Goal: Information Seeking & Learning: Learn about a topic

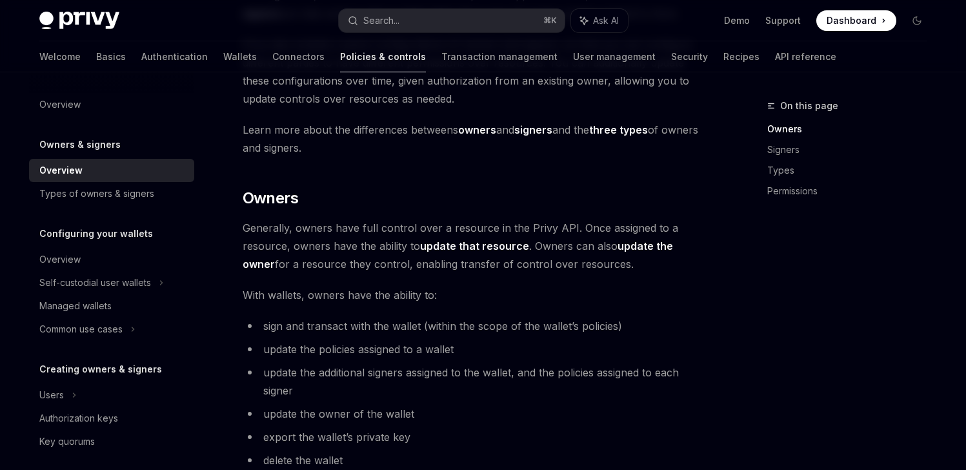
scroll to position [246, 0]
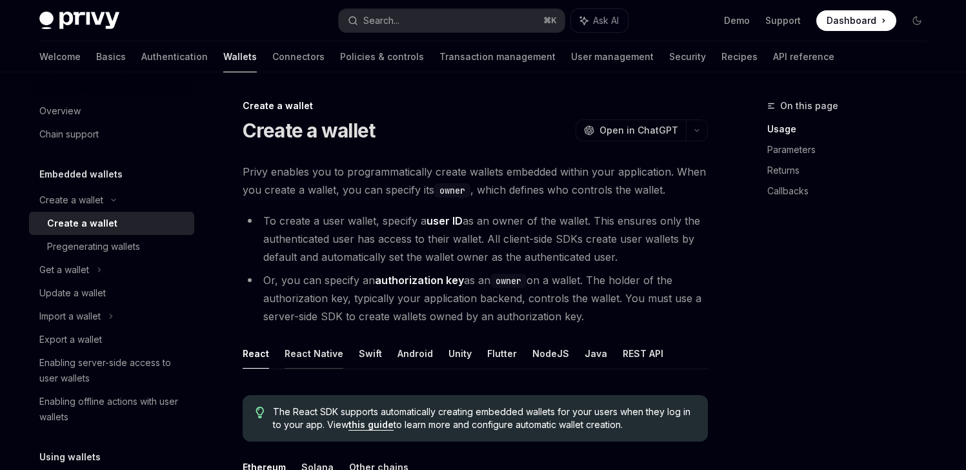
click at [308, 357] on button "React Native" at bounding box center [314, 353] width 59 height 30
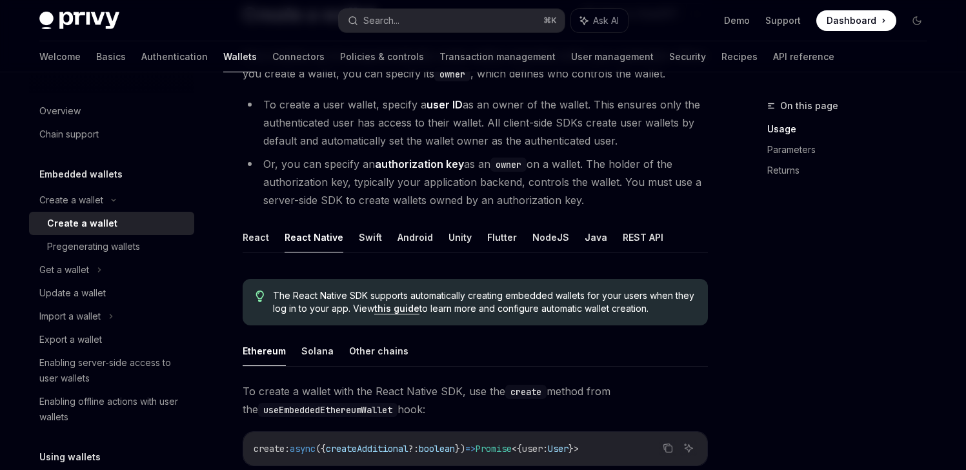
scroll to position [193, 0]
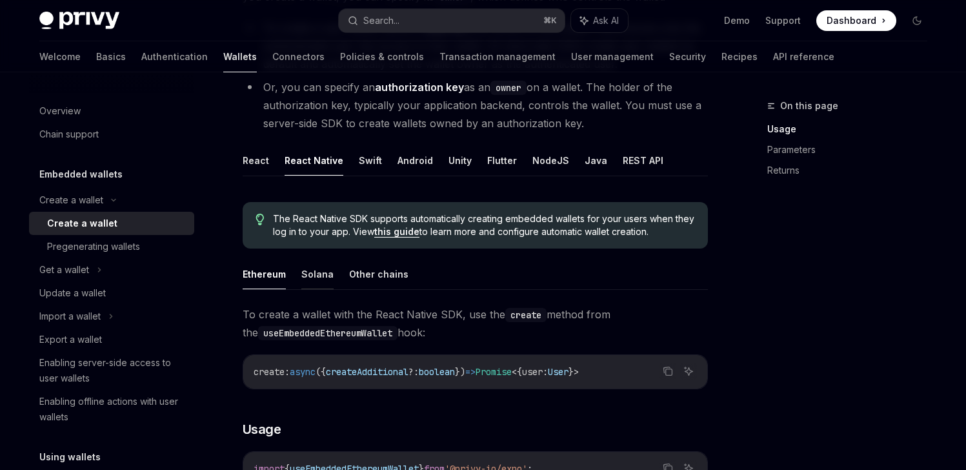
click at [316, 272] on button "Solana" at bounding box center [317, 274] width 32 height 30
type textarea "*"
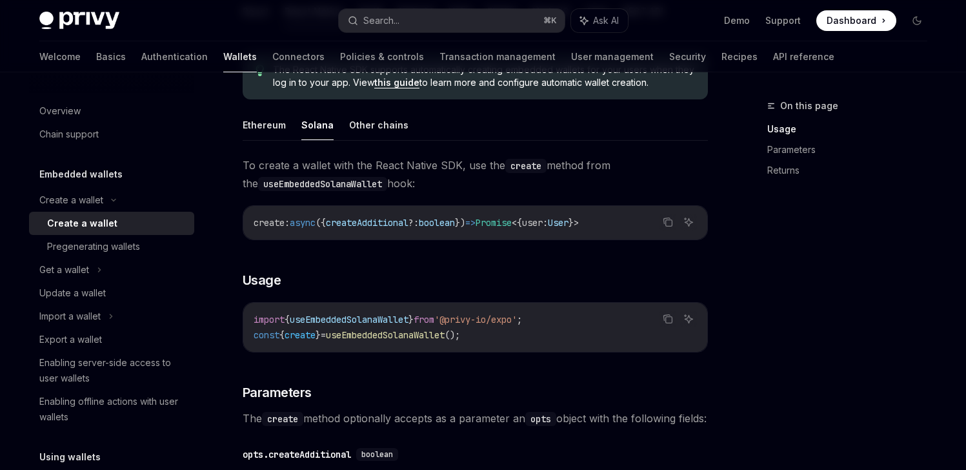
scroll to position [387, 0]
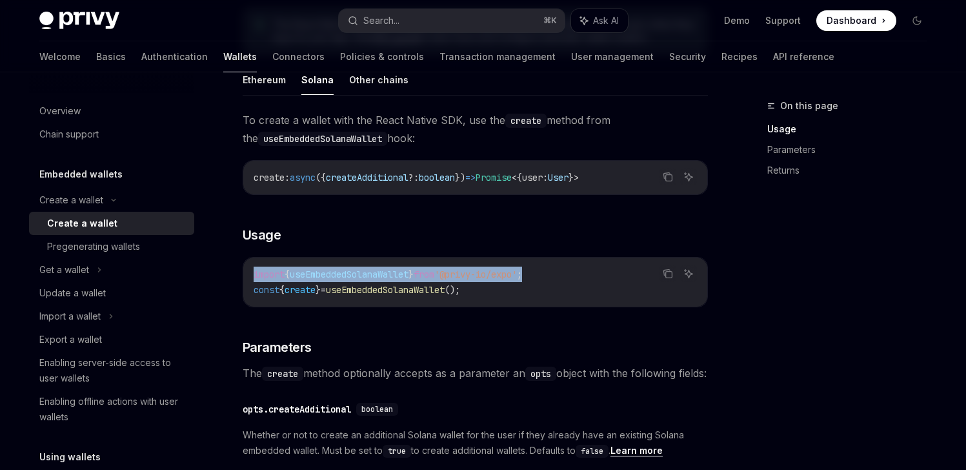
drag, startPoint x: 555, startPoint y: 274, endPoint x: 251, endPoint y: 272, distance: 303.9
click at [251, 272] on div "import { useEmbeddedSolanaWallet } from '@privy-io/expo' ; const { create } = u…" at bounding box center [475, 281] width 464 height 49
click at [356, 274] on span "useEmbeddedSolanaWallet" at bounding box center [349, 274] width 119 height 12
click at [466, 19] on button "Search... ⌘ K" at bounding box center [452, 20] width 226 height 23
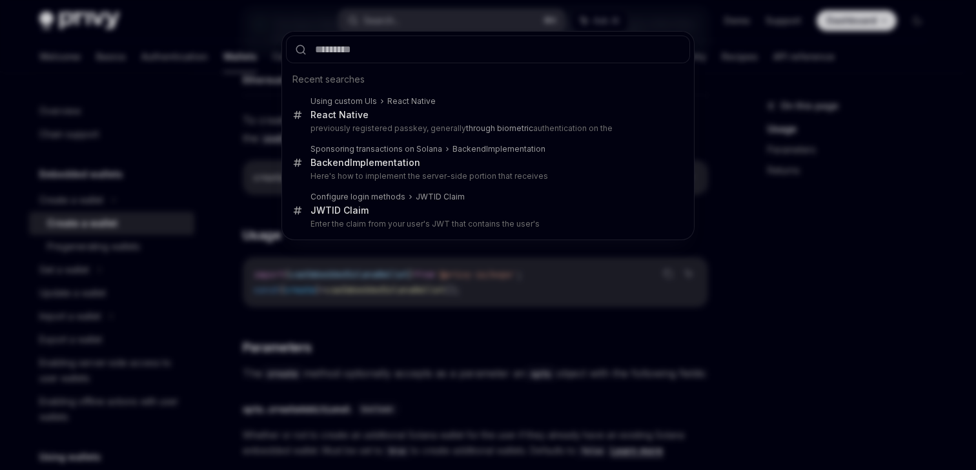
type input "**********"
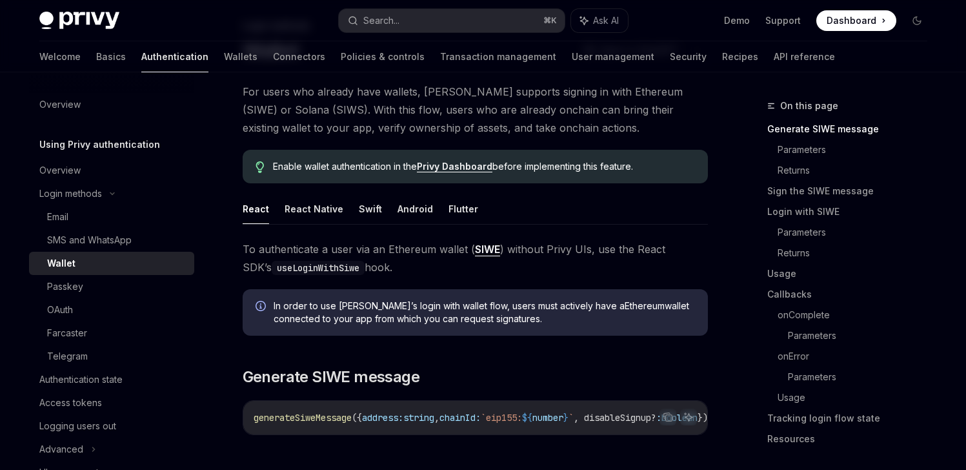
scroll to position [86, 0]
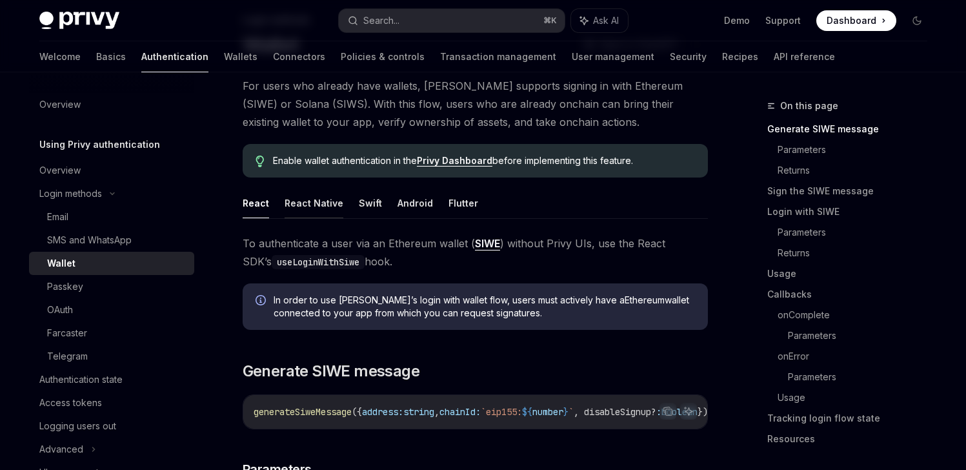
click at [299, 208] on button "React Native" at bounding box center [314, 203] width 59 height 30
type textarea "*"
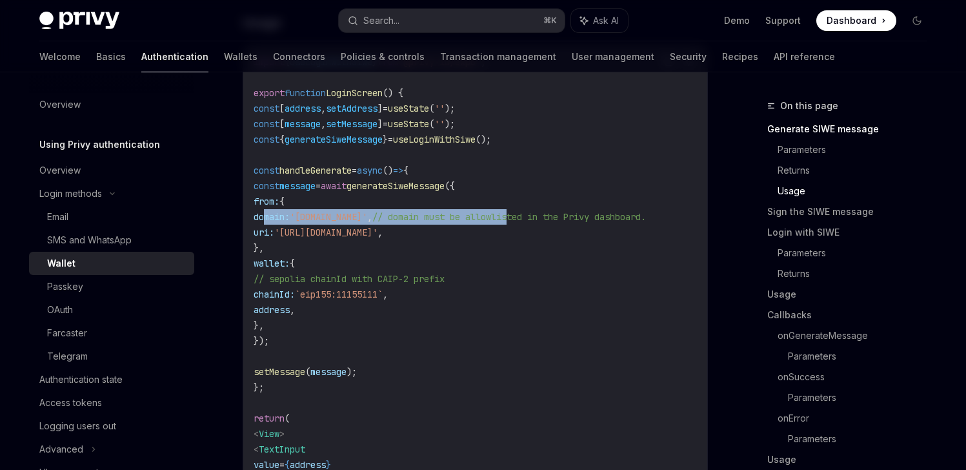
drag, startPoint x: 603, startPoint y: 223, endPoint x: 299, endPoint y: 223, distance: 304.5
click at [265, 220] on span "domain: 'my-domain.com' , // domain must be allowlisted in the Privy dashboard." at bounding box center [450, 217] width 392 height 12
click at [361, 221] on span "'my-domain.com'" at bounding box center [328, 217] width 77 height 12
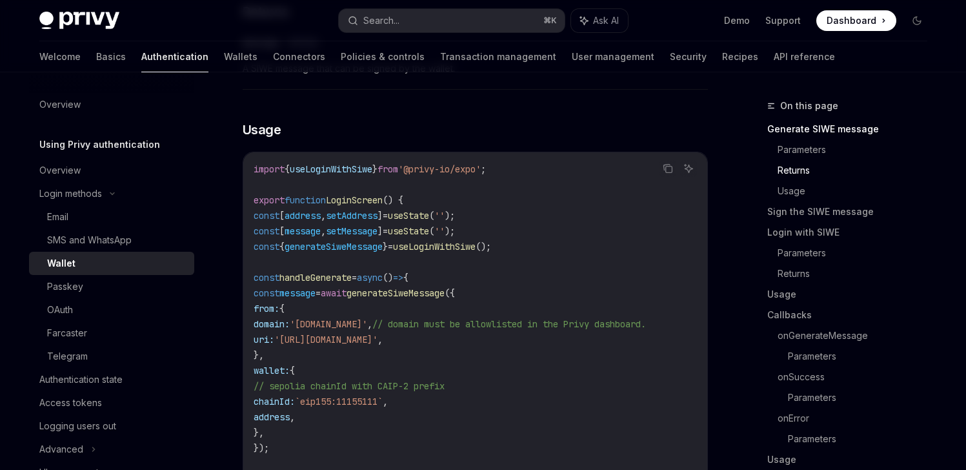
scroll to position [1090, 0]
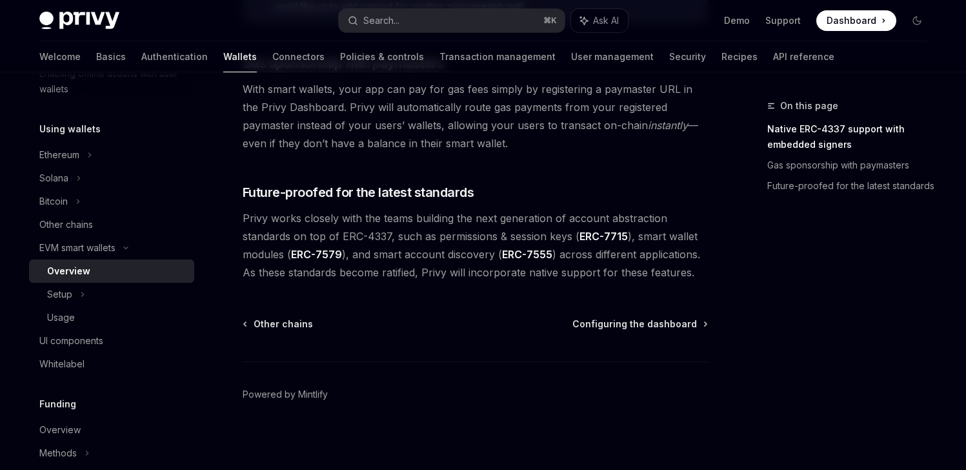
scroll to position [1075, 0]
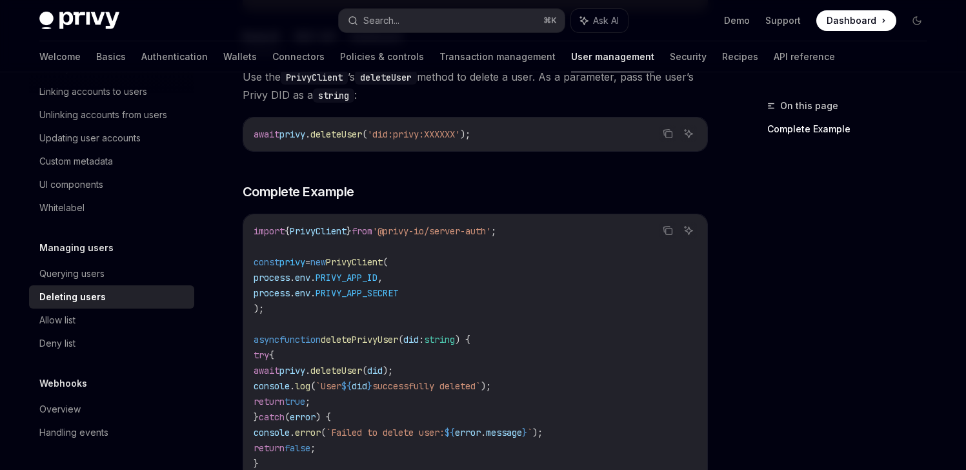
scroll to position [274, 0]
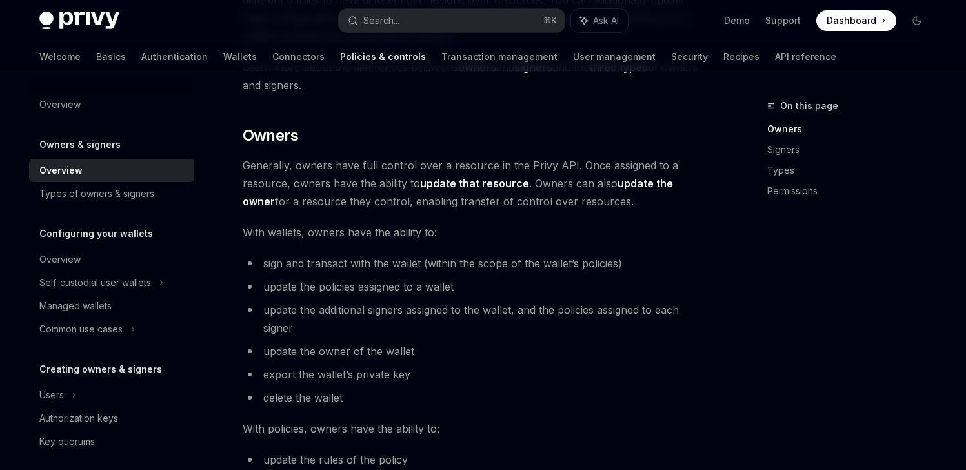
scroll to position [297, 0]
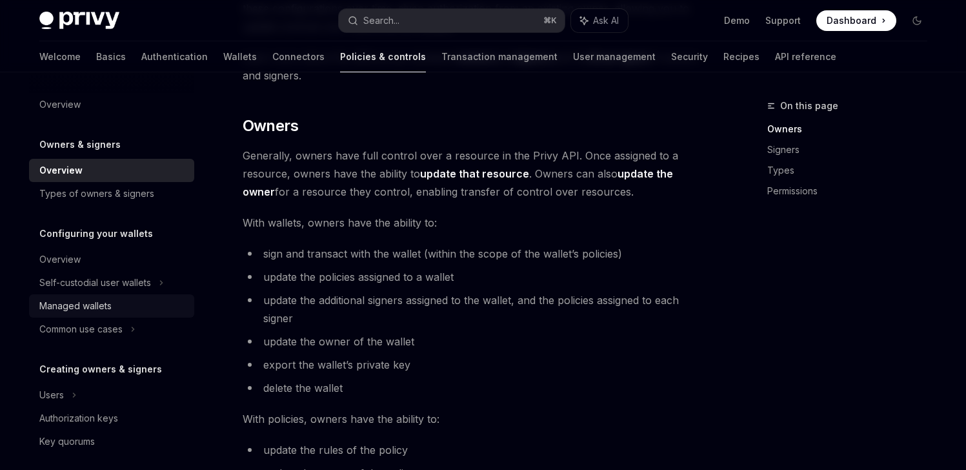
click at [116, 302] on div "Managed wallets" at bounding box center [112, 305] width 147 height 15
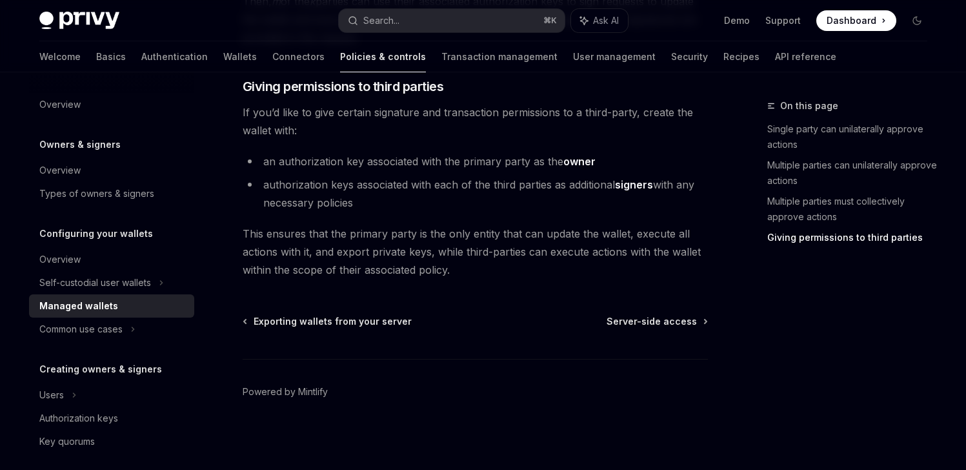
scroll to position [723, 0]
click at [103, 332] on div "Common use cases" at bounding box center [80, 328] width 83 height 15
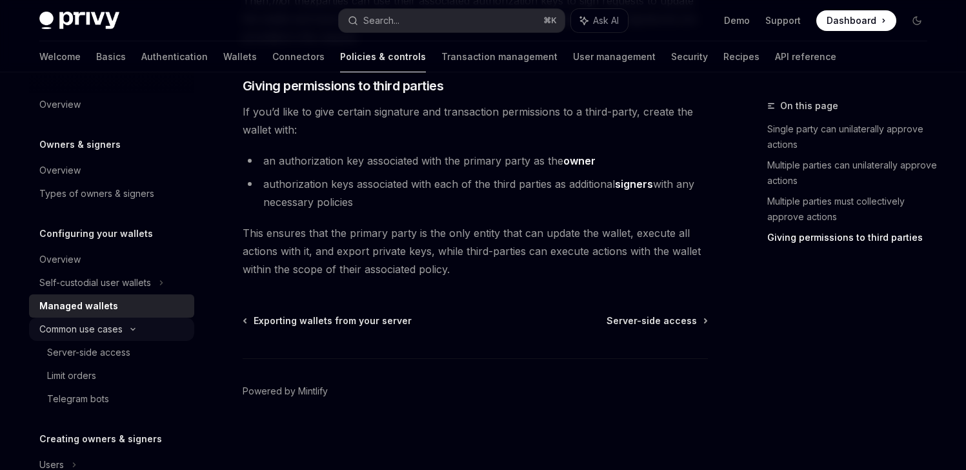
type textarea "*"
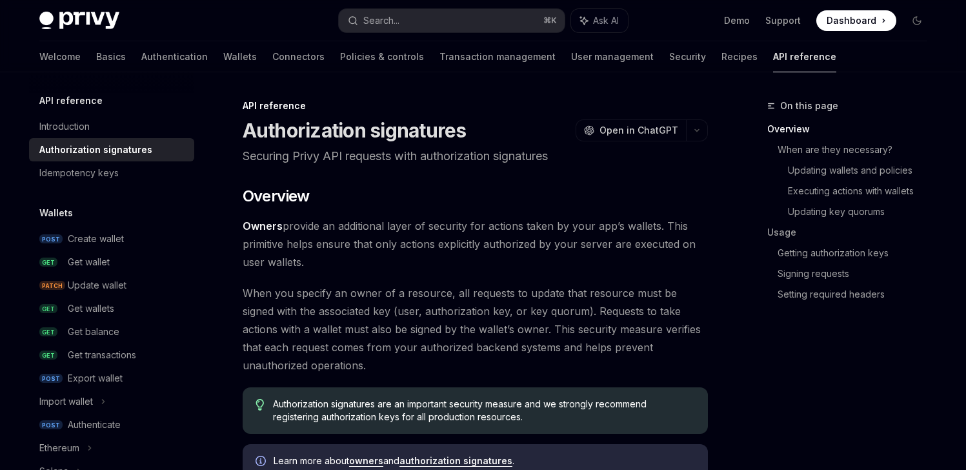
click at [311, 267] on span "Owners provide an additional layer of security for actions taken by your app’s …" at bounding box center [475, 244] width 465 height 54
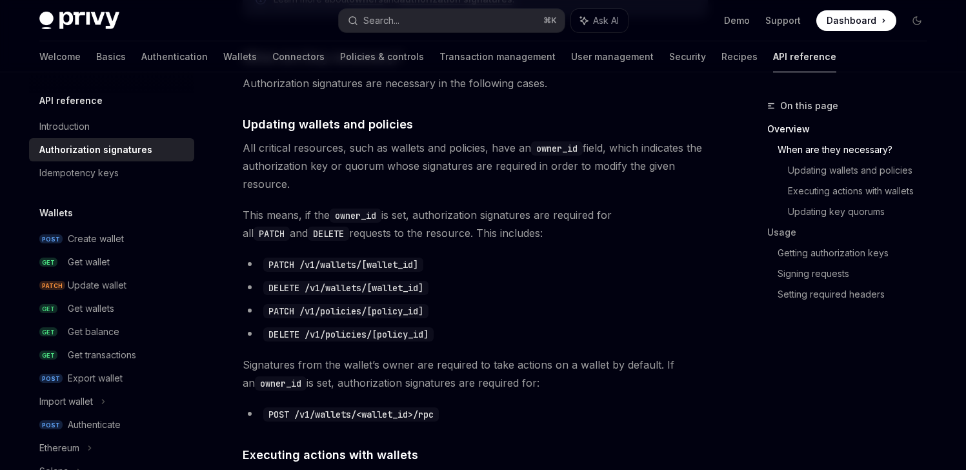
scroll to position [466, 0]
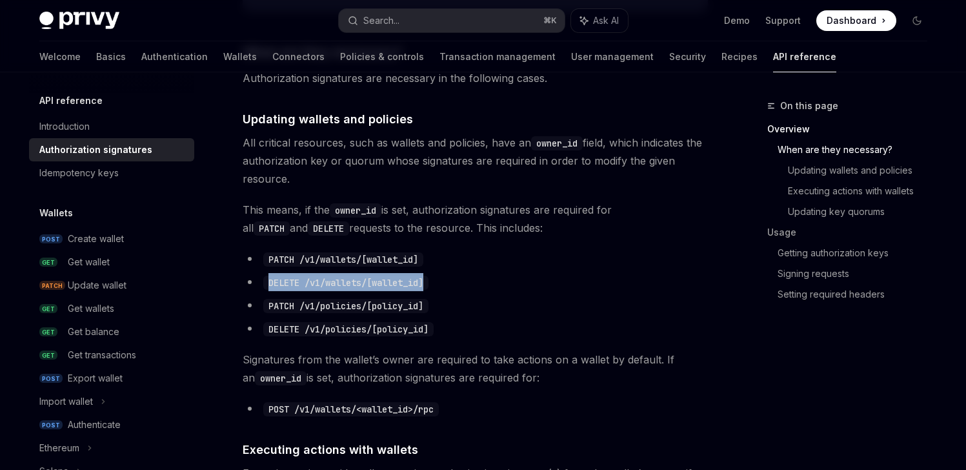
drag, startPoint x: 437, startPoint y: 280, endPoint x: 266, endPoint y: 282, distance: 170.3
click at [266, 282] on li "DELETE /v1/wallets/[wallet_id]" at bounding box center [475, 282] width 465 height 18
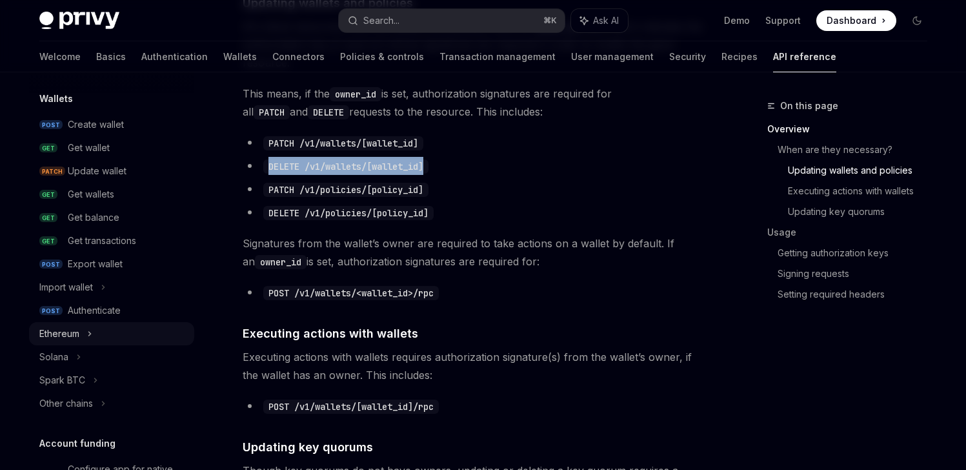
scroll to position [123, 0]
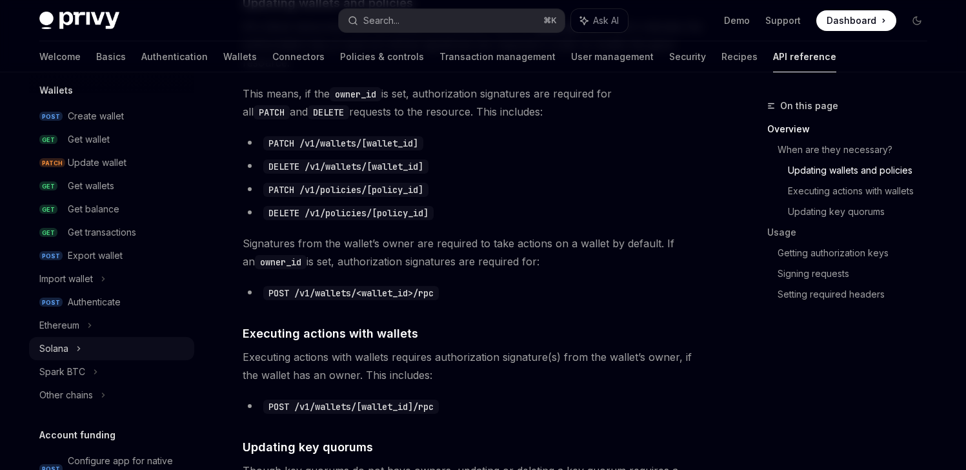
click at [85, 346] on div "Solana" at bounding box center [111, 348] width 165 height 23
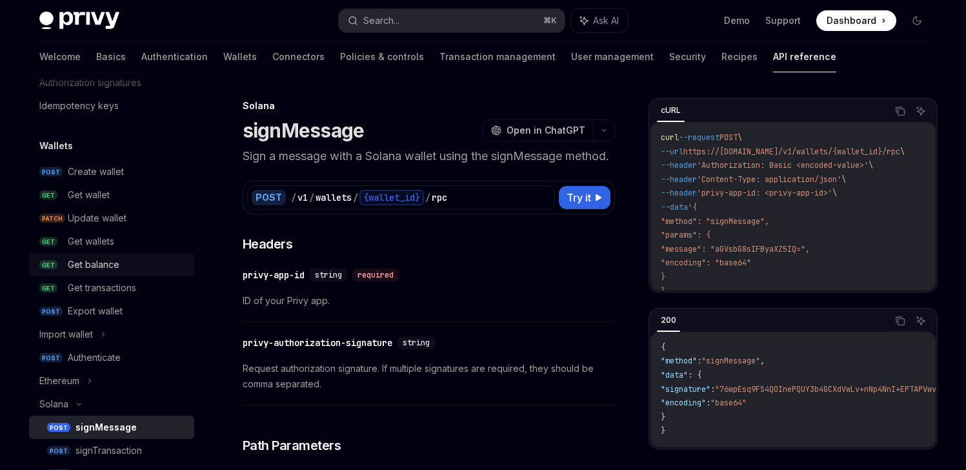
scroll to position [66, 0]
click at [106, 219] on div "Update wallet" at bounding box center [97, 218] width 59 height 15
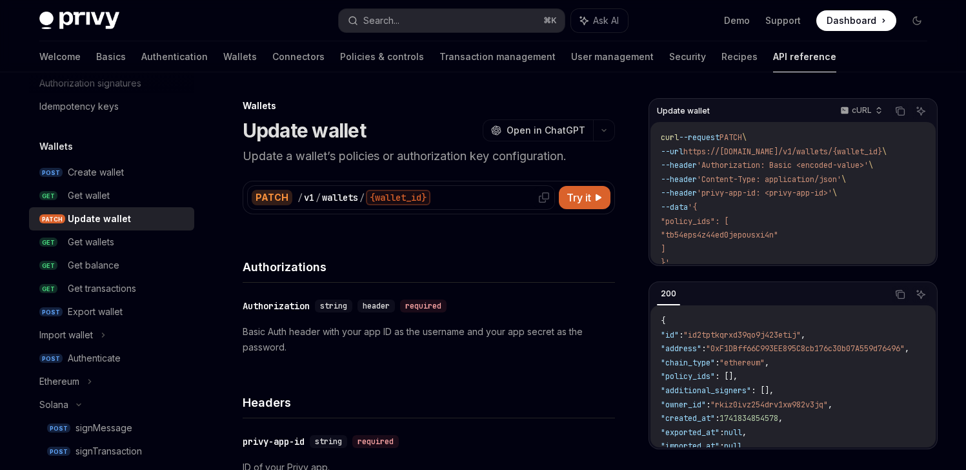
click at [390, 197] on div "{wallet_id}" at bounding box center [398, 197] width 65 height 15
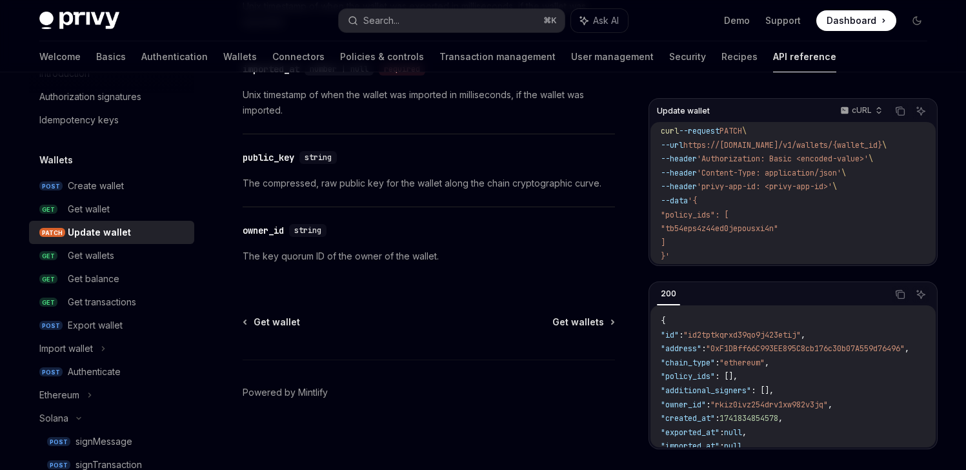
scroll to position [50, 0]
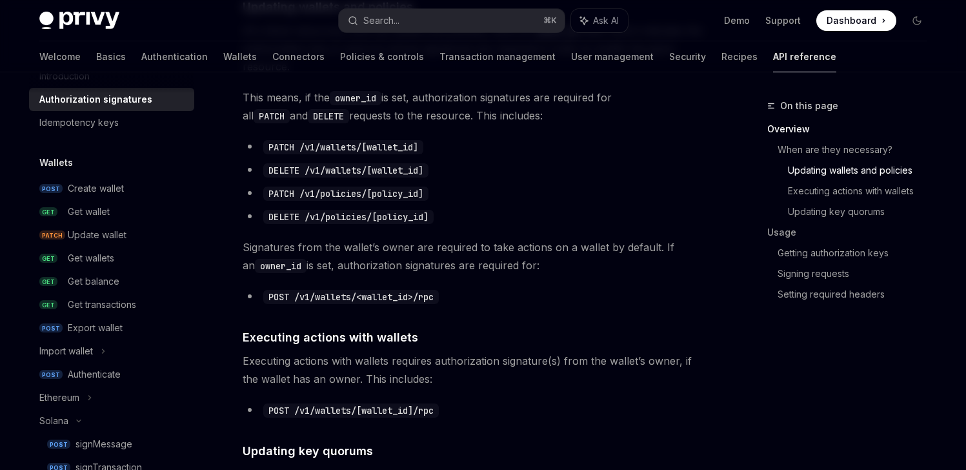
scroll to position [583, 0]
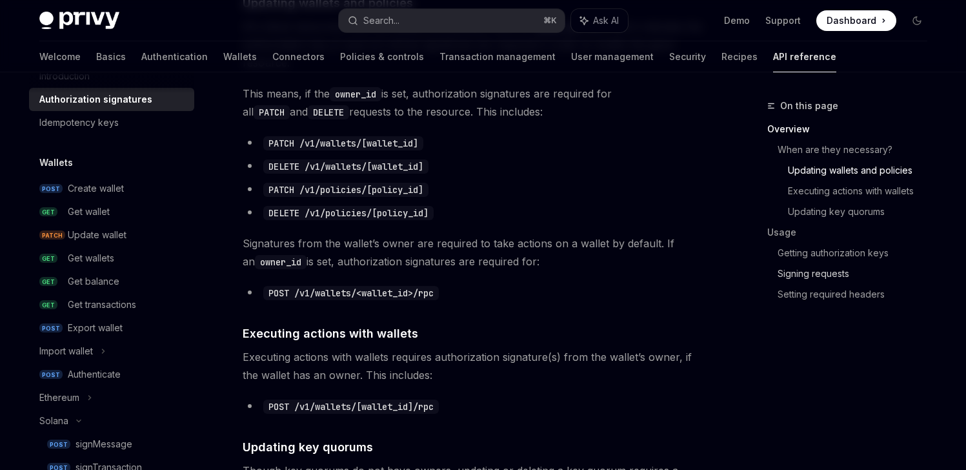
click at [823, 270] on link "Signing requests" at bounding box center [857, 273] width 160 height 21
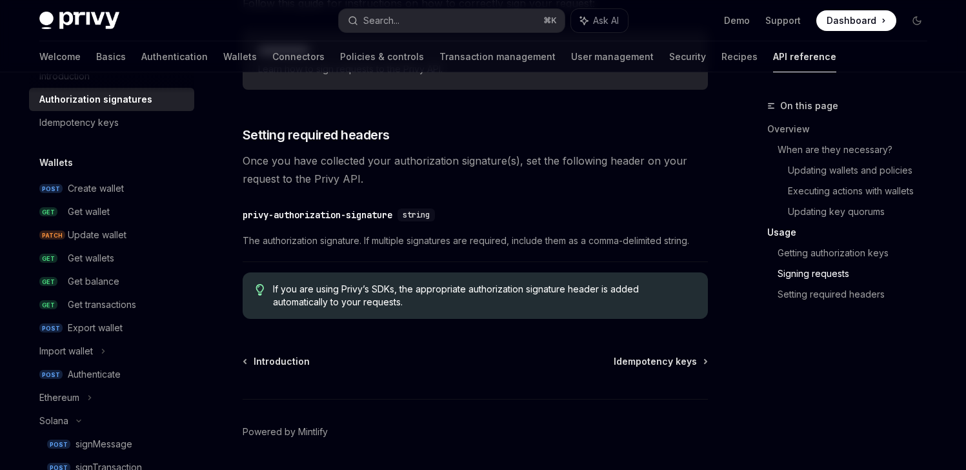
scroll to position [2229, 0]
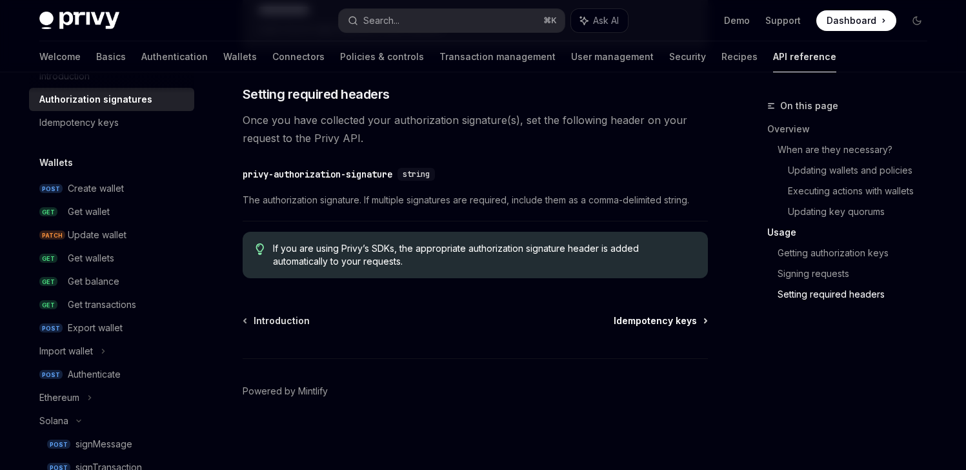
click at [650, 323] on span "Idempotency keys" at bounding box center [655, 320] width 83 height 13
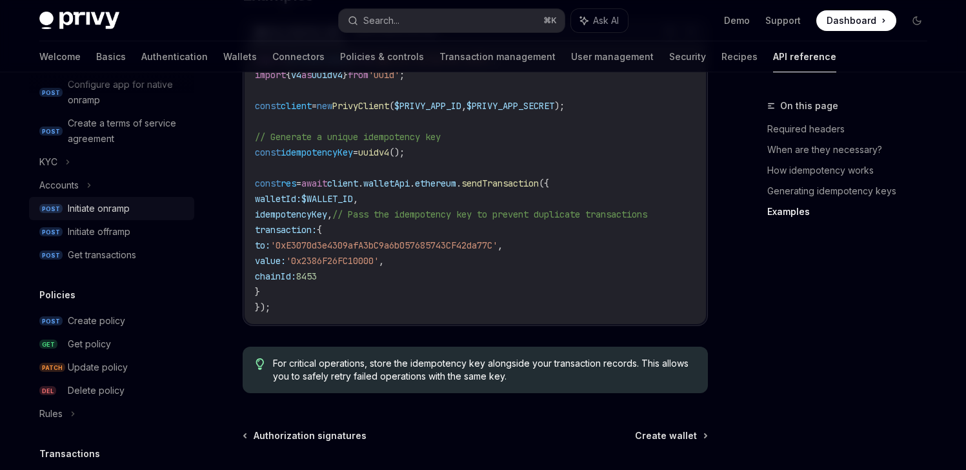
scroll to position [625, 0]
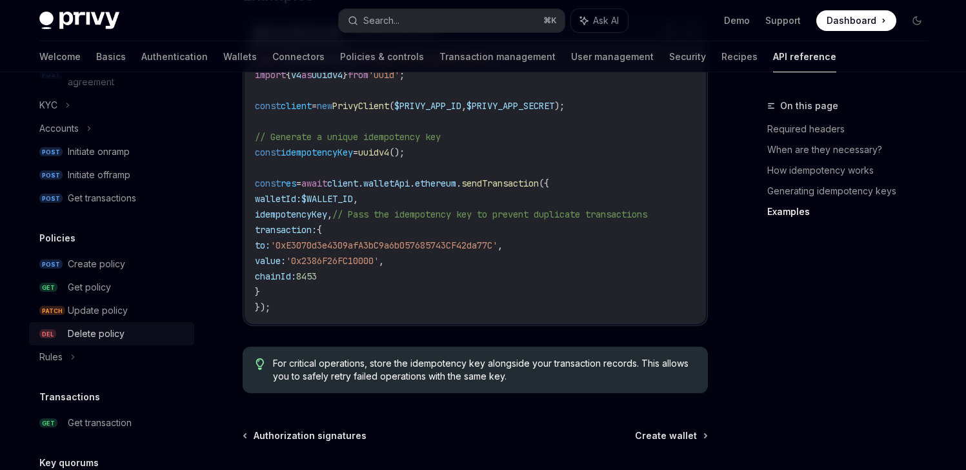
click at [93, 328] on div "Delete policy" at bounding box center [96, 333] width 57 height 15
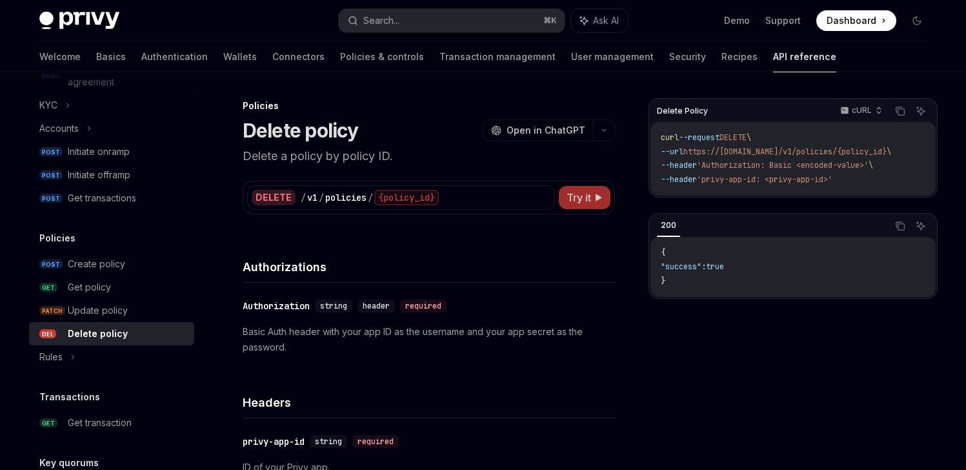
click at [580, 197] on span "Try it" at bounding box center [578, 197] width 25 height 15
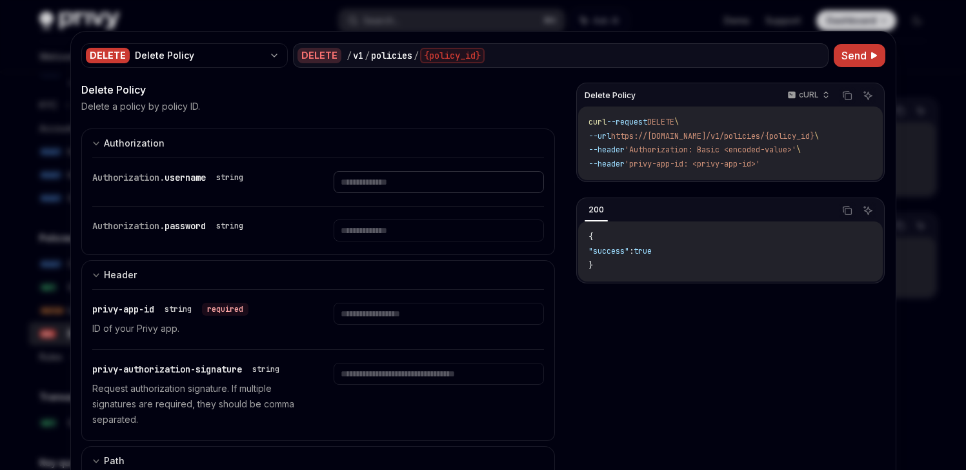
click at [388, 183] on input "text" at bounding box center [439, 182] width 210 height 22
click at [410, 183] on input "text" at bounding box center [439, 182] width 210 height 22
click at [387, 193] on input "text" at bounding box center [439, 182] width 210 height 22
click at [397, 181] on input "text" at bounding box center [439, 182] width 210 height 22
click at [390, 193] on input "text" at bounding box center [439, 182] width 210 height 22
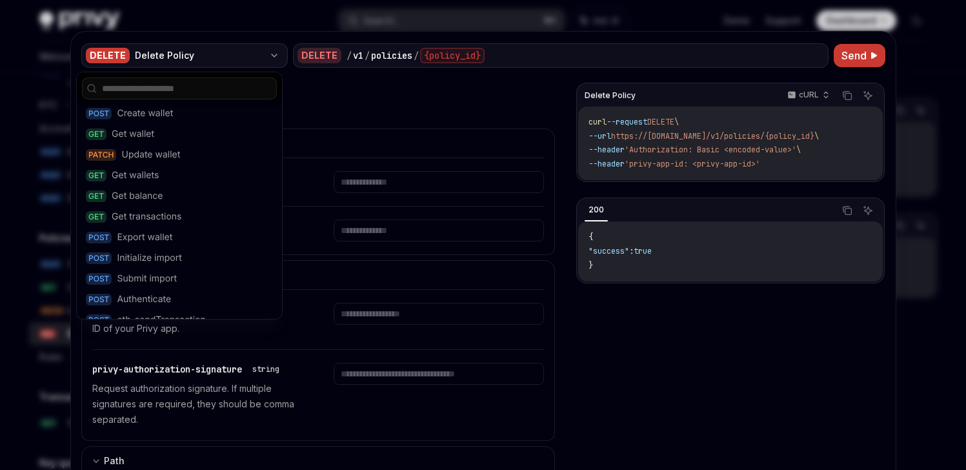
click at [186, 50] on div "Delete Policy" at bounding box center [199, 55] width 129 height 13
click at [735, 323] on div "Delete Policy cURL Copy Ask AI curl --request DELETE \ --url https://[DOMAIN_NA…" at bounding box center [730, 278] width 308 height 391
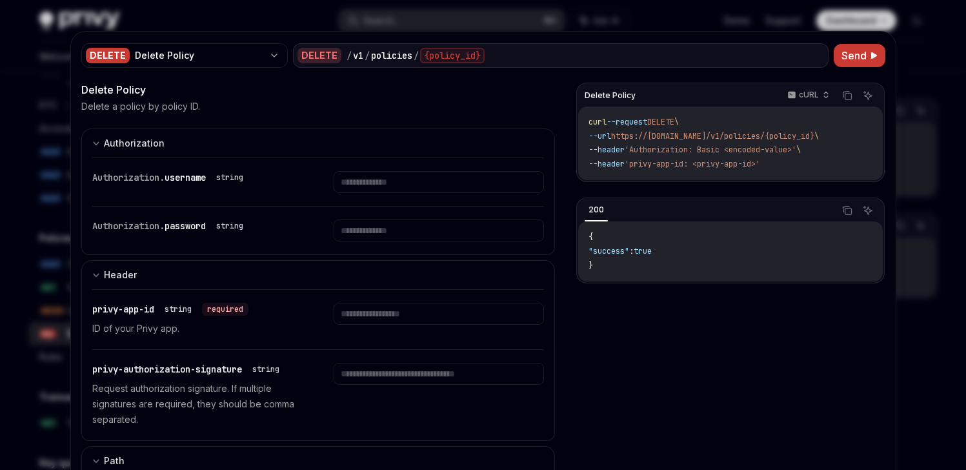
click at [928, 50] on div at bounding box center [483, 235] width 966 height 470
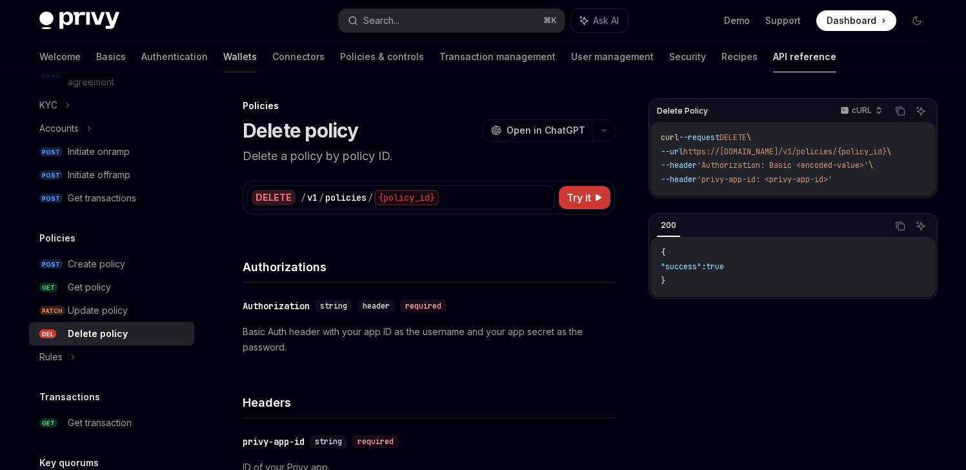
click at [223, 54] on link "Wallets" at bounding box center [240, 56] width 34 height 31
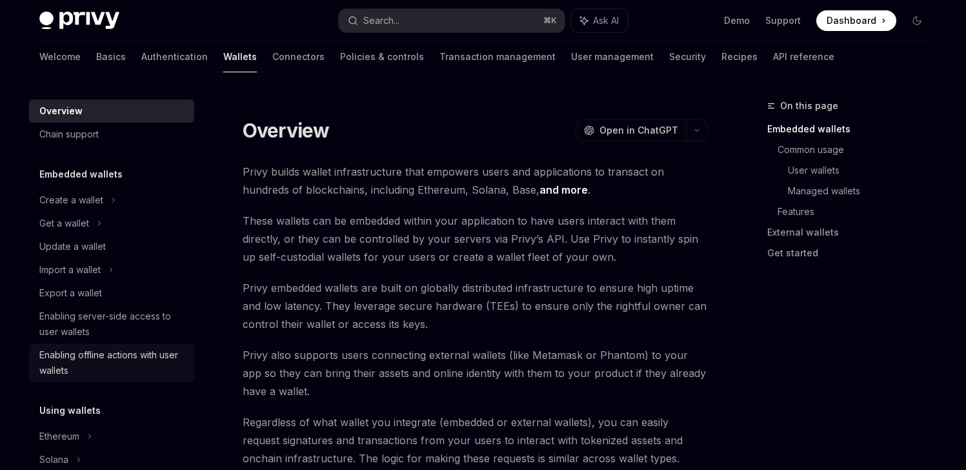
click at [126, 355] on div "Enabling offline actions with user wallets" at bounding box center [112, 362] width 147 height 31
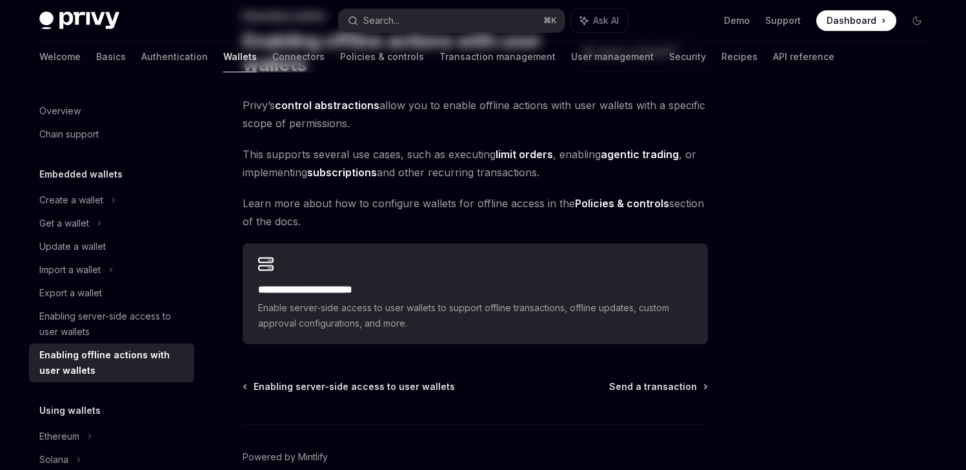
scroll to position [155, 0]
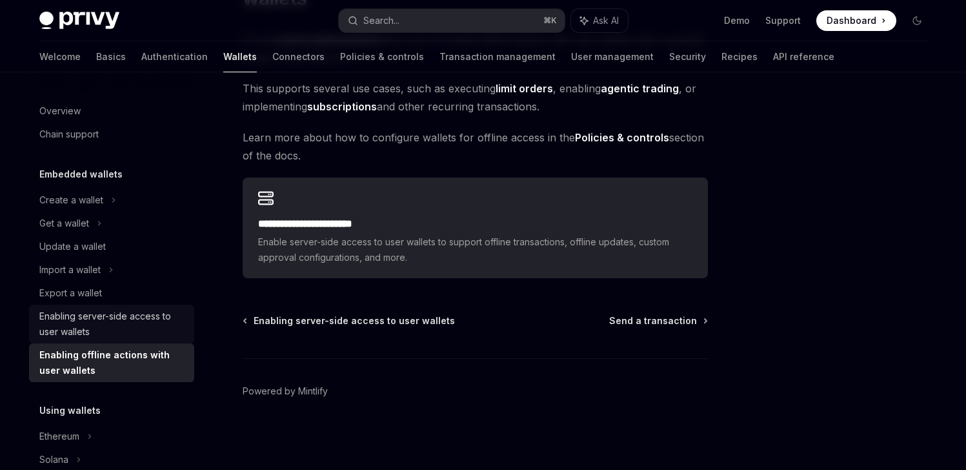
click at [94, 318] on div "Enabling server-side access to user wallets" at bounding box center [112, 323] width 147 height 31
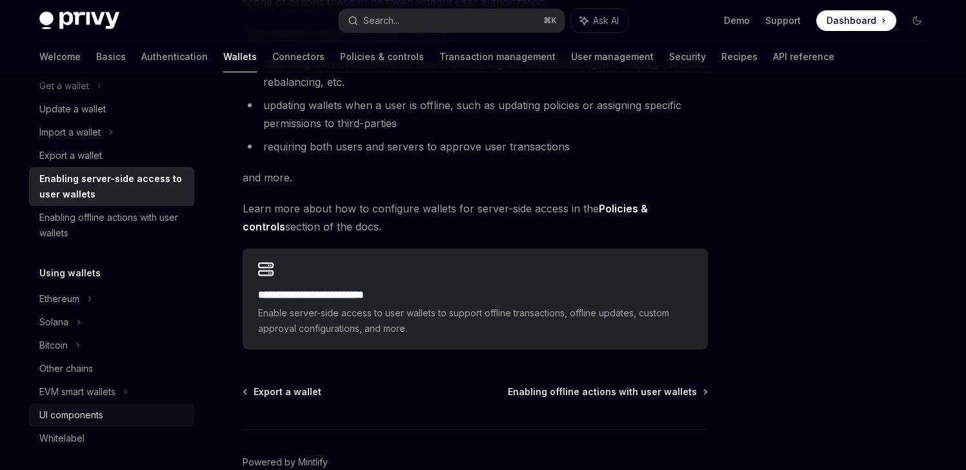
scroll to position [154, 0]
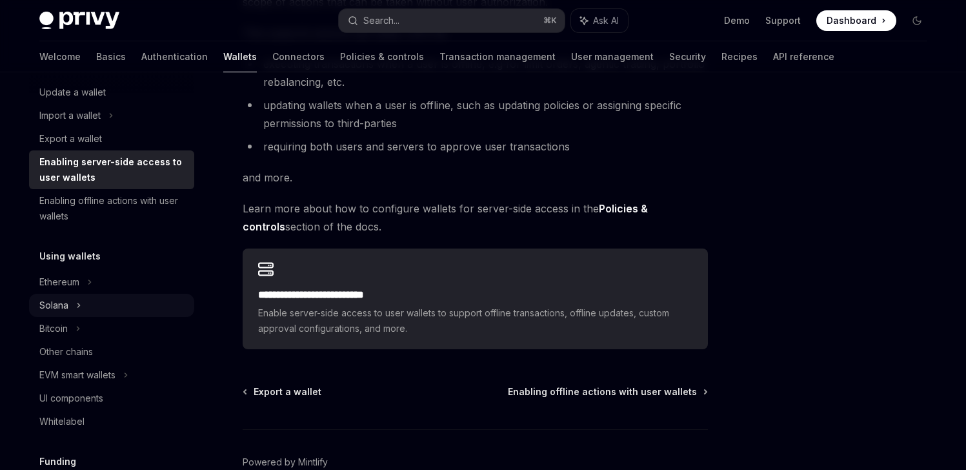
click at [105, 81] on div "Solana" at bounding box center [111, 68] width 165 height 23
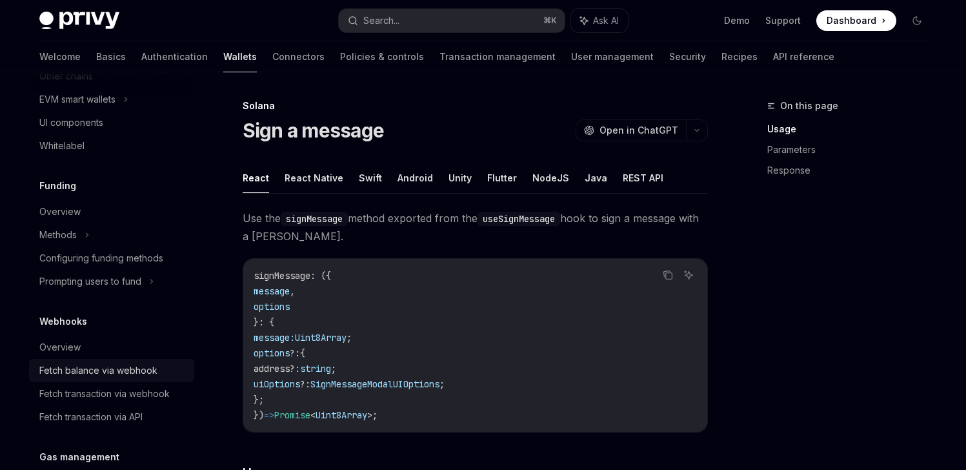
scroll to position [556, 0]
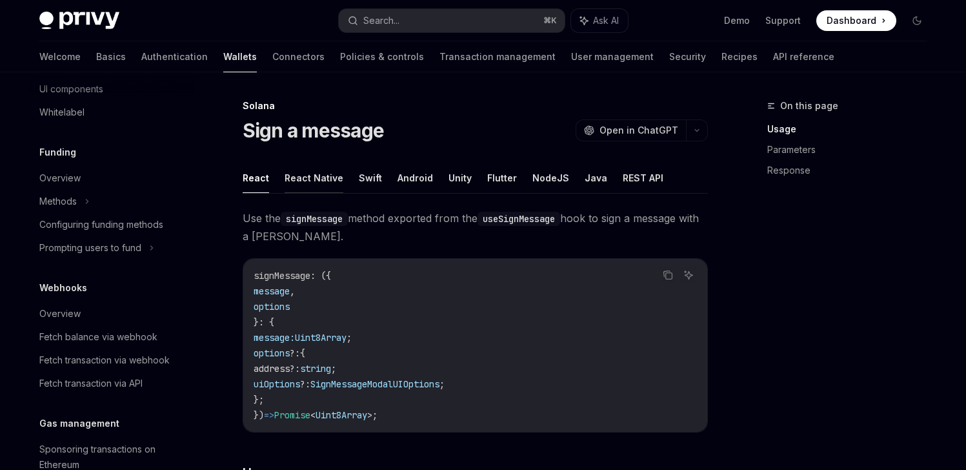
click at [313, 179] on button "React Native" at bounding box center [314, 178] width 59 height 30
type textarea "*"
